Goal: Check status: Check status

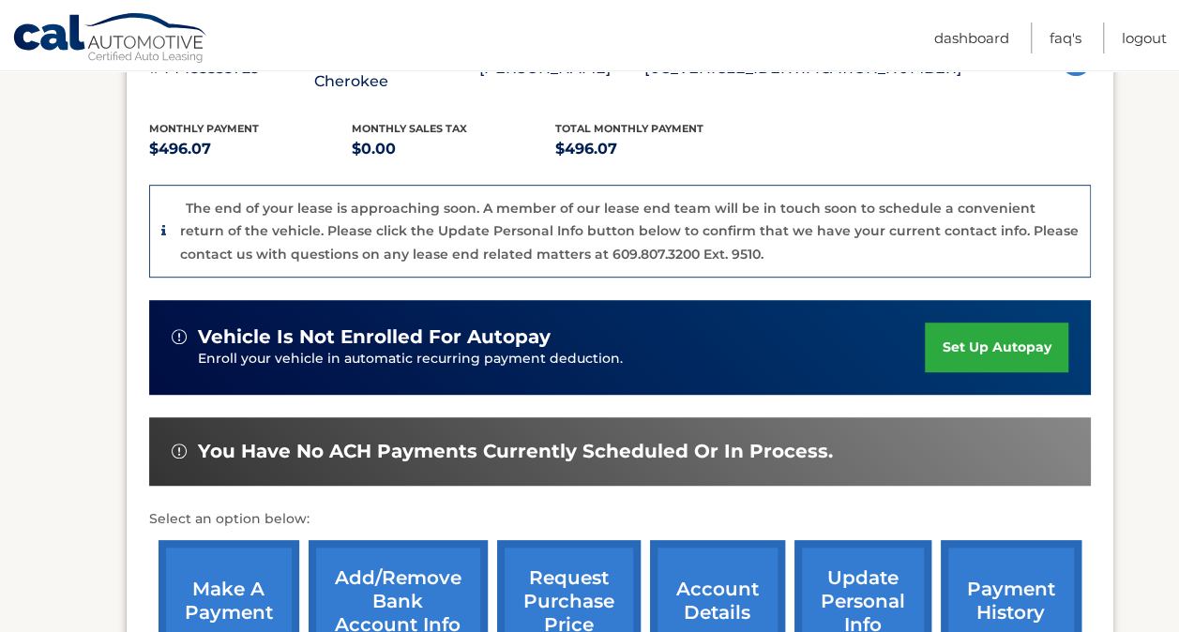
scroll to position [563, 0]
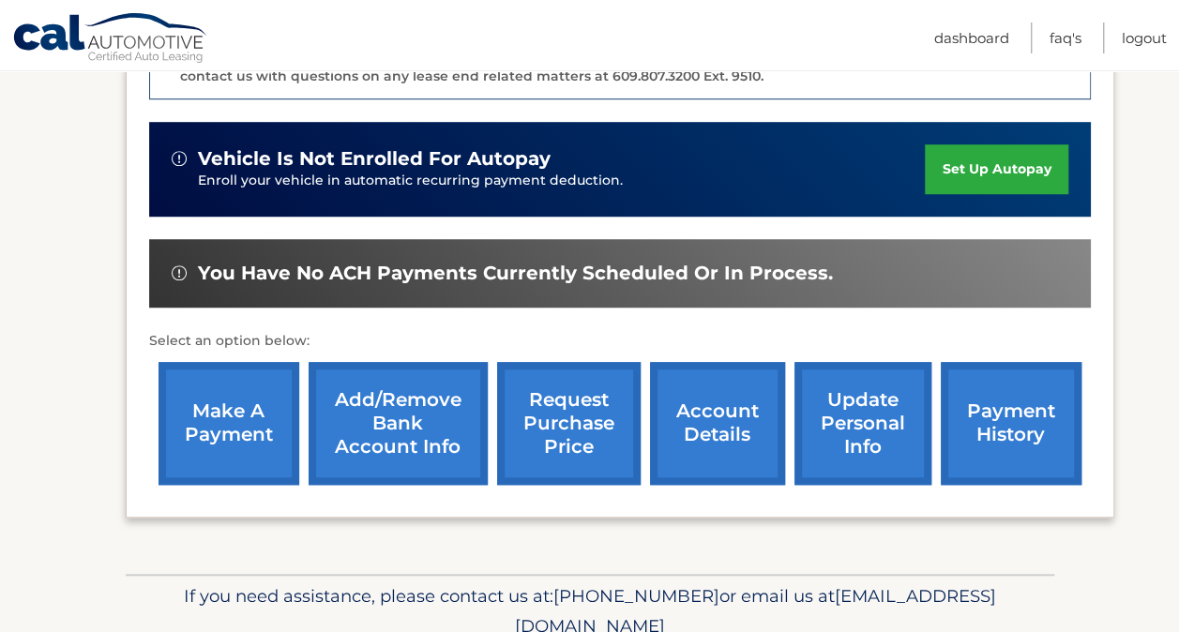
click at [576, 417] on link "request purchase price" at bounding box center [569, 423] width 144 height 123
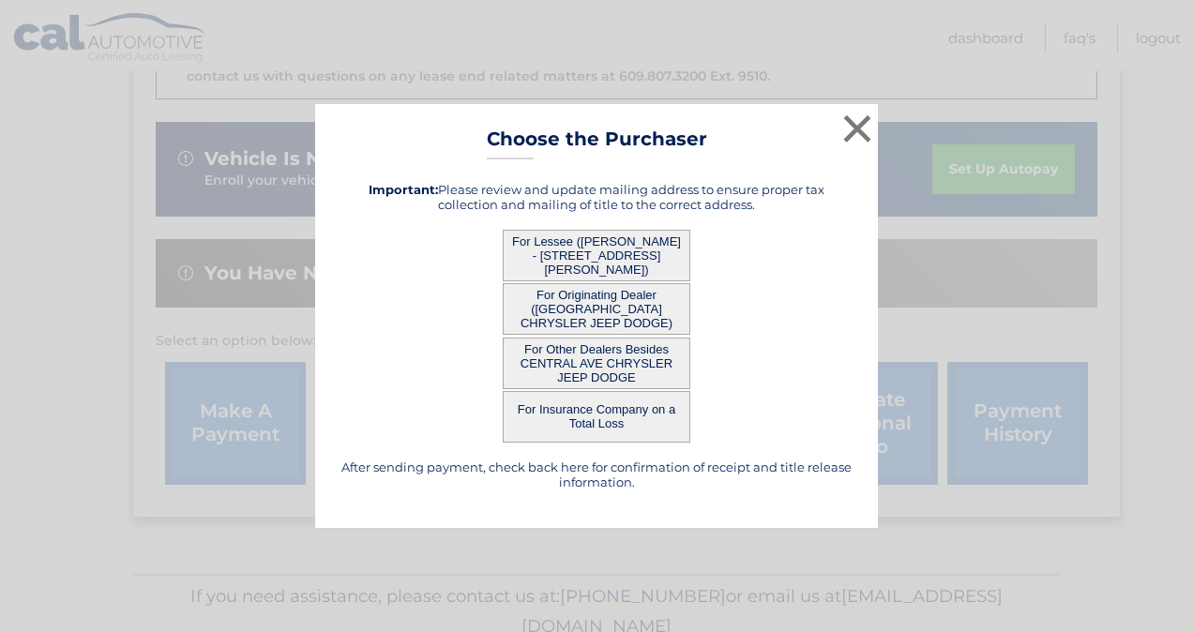
click at [557, 239] on button "For Lessee ([PERSON_NAME] - [STREET_ADDRESS][PERSON_NAME])" at bounding box center [597, 256] width 188 height 52
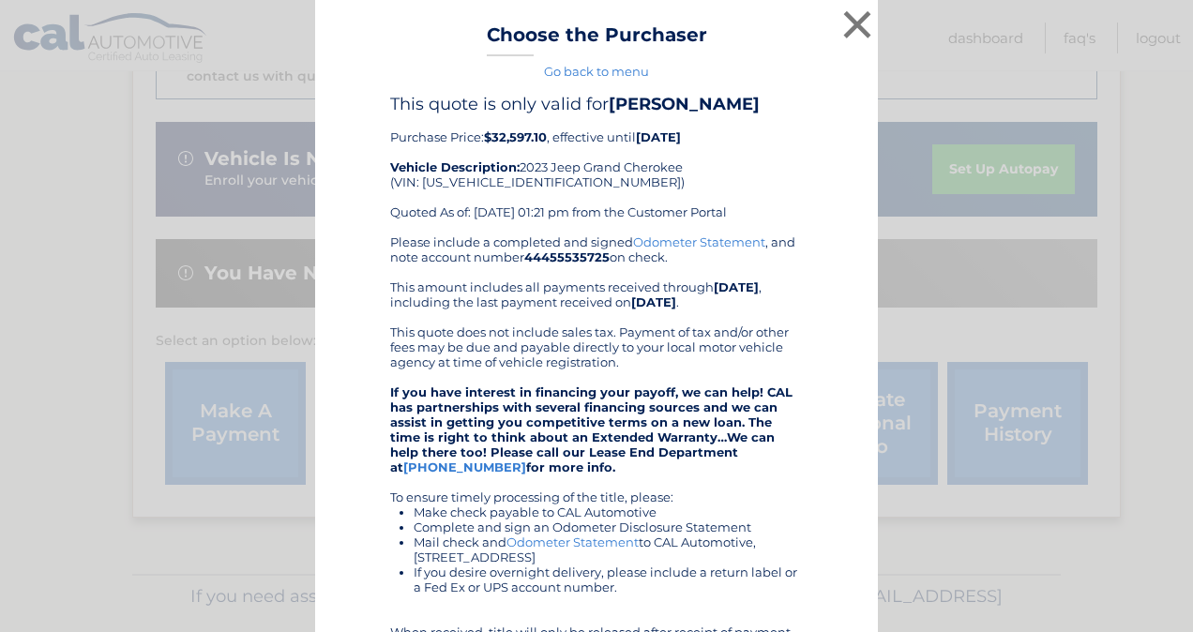
click at [584, 256] on b "44455535725" at bounding box center [566, 257] width 85 height 15
click at [843, 17] on button "×" at bounding box center [858, 25] width 38 height 38
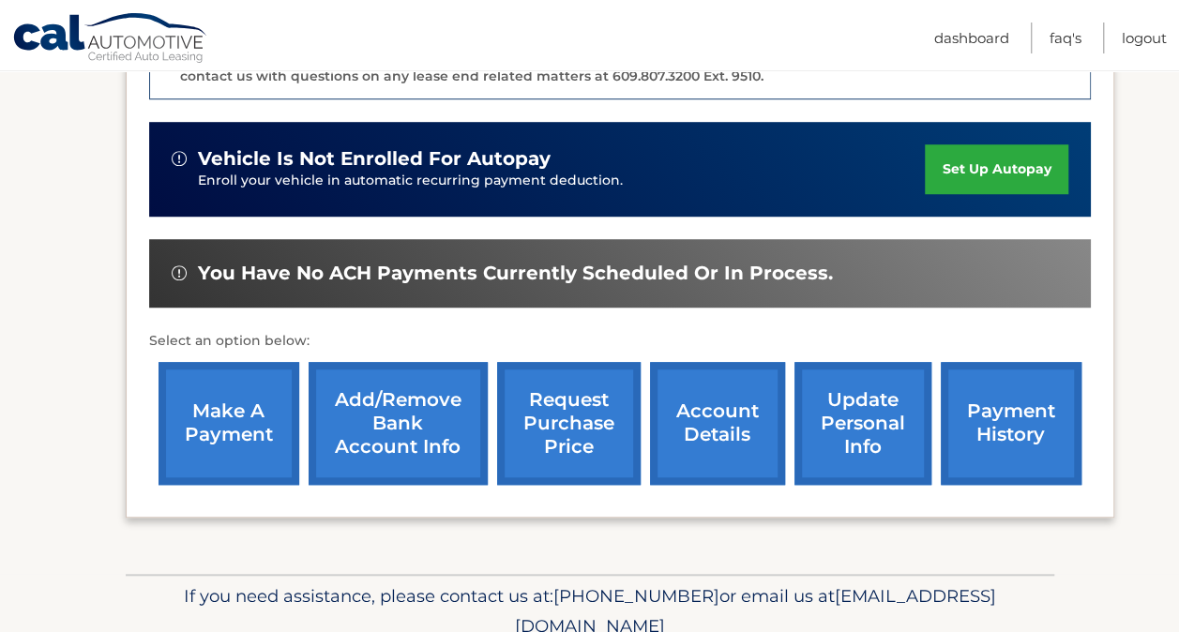
click at [702, 408] on link "account details" at bounding box center [717, 423] width 135 height 123
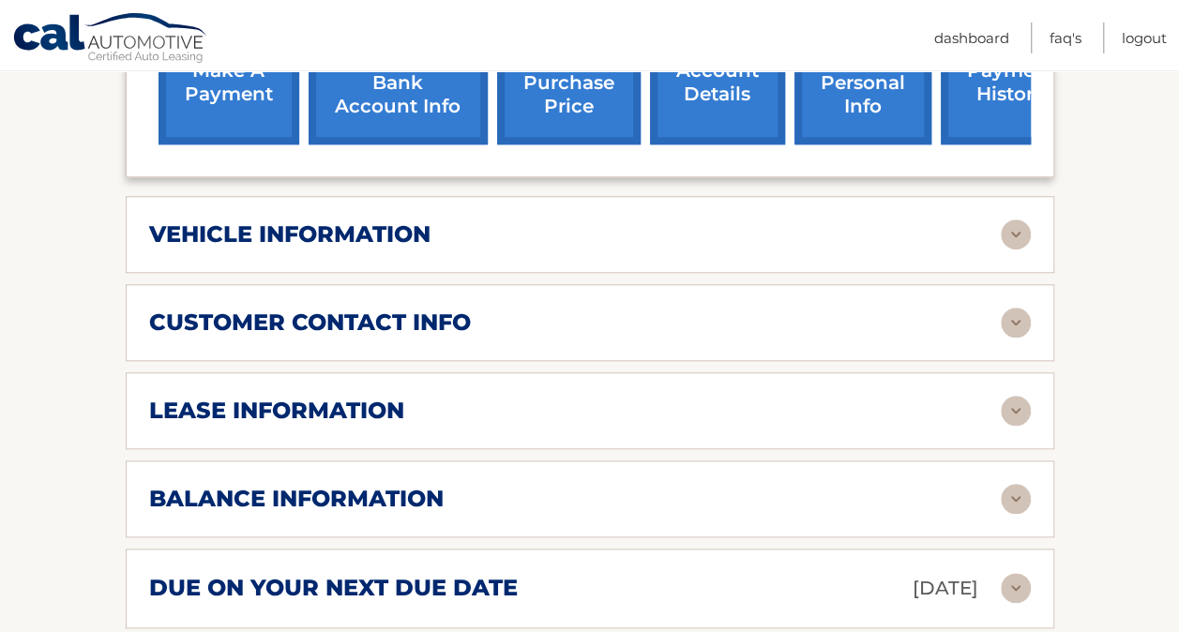
scroll to position [813, 0]
click at [1009, 400] on img at bounding box center [1016, 411] width 30 height 30
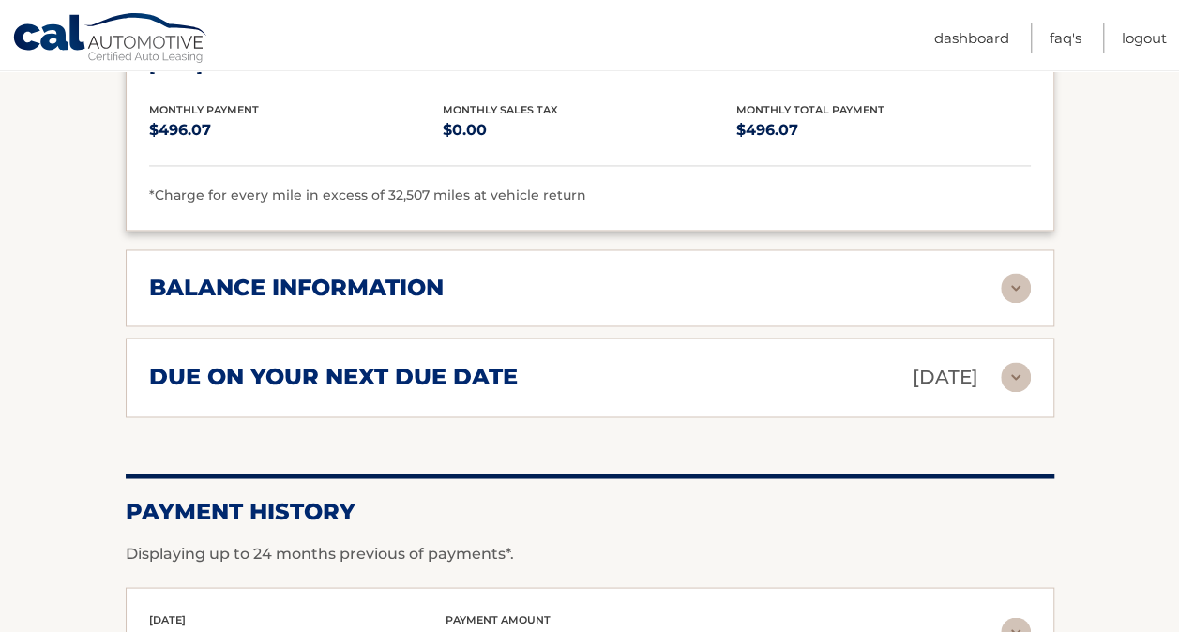
scroll to position [1376, 0]
click at [1010, 285] on img at bounding box center [1016, 288] width 30 height 30
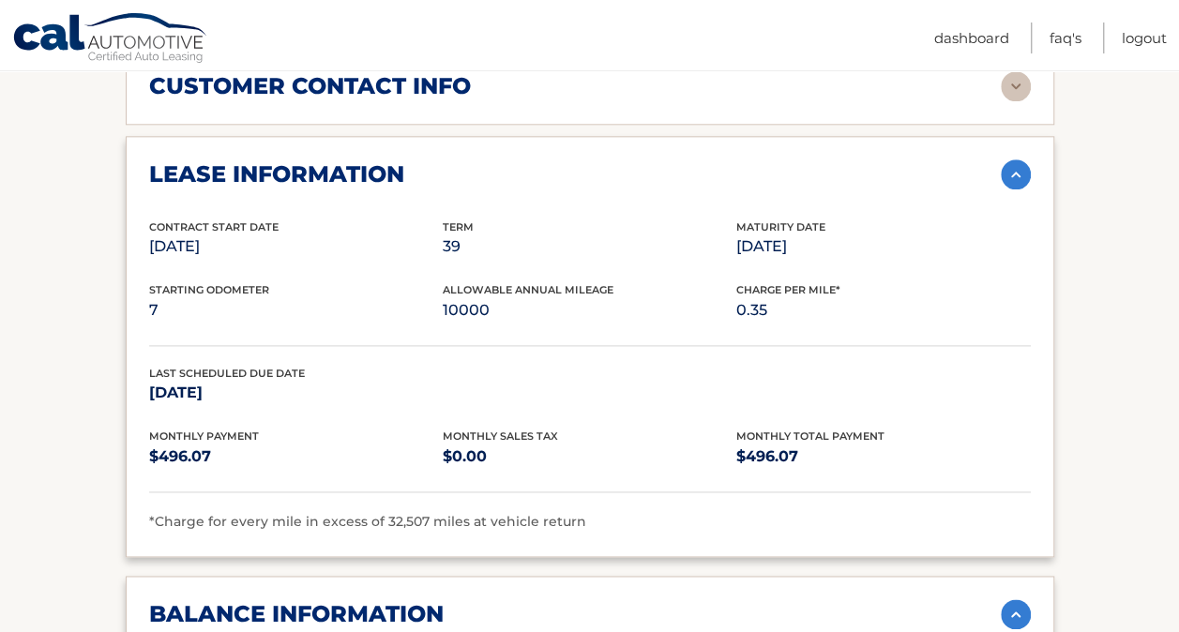
scroll to position [938, 0]
